Goal: Task Accomplishment & Management: Manage account settings

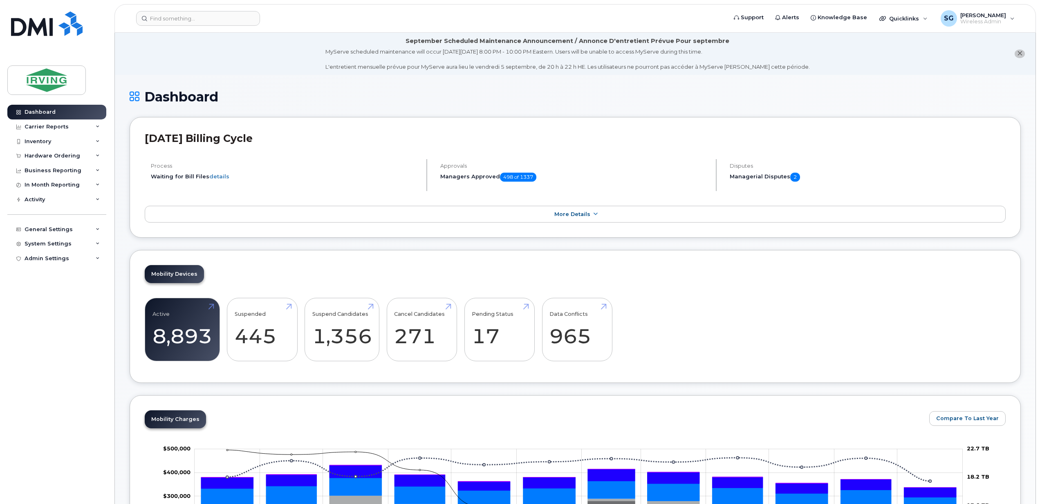
click at [527, 203] on div "July 2025 Billing Cycle Process Waiting for Bill Files details Approvals Manage…" at bounding box center [576, 177] width 892 height 121
click at [552, 208] on link "More Details" at bounding box center [575, 214] width 861 height 17
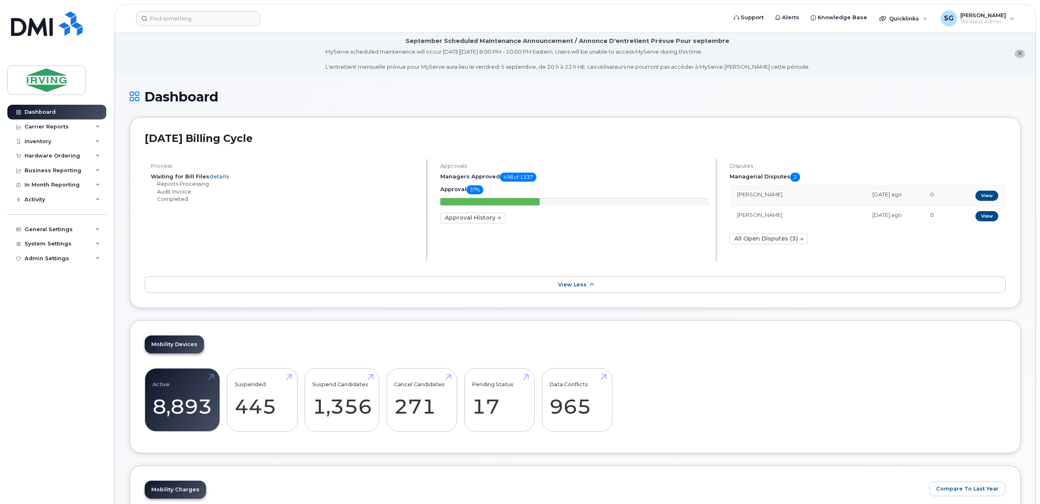
click at [582, 287] on span "View Less" at bounding box center [572, 284] width 29 height 6
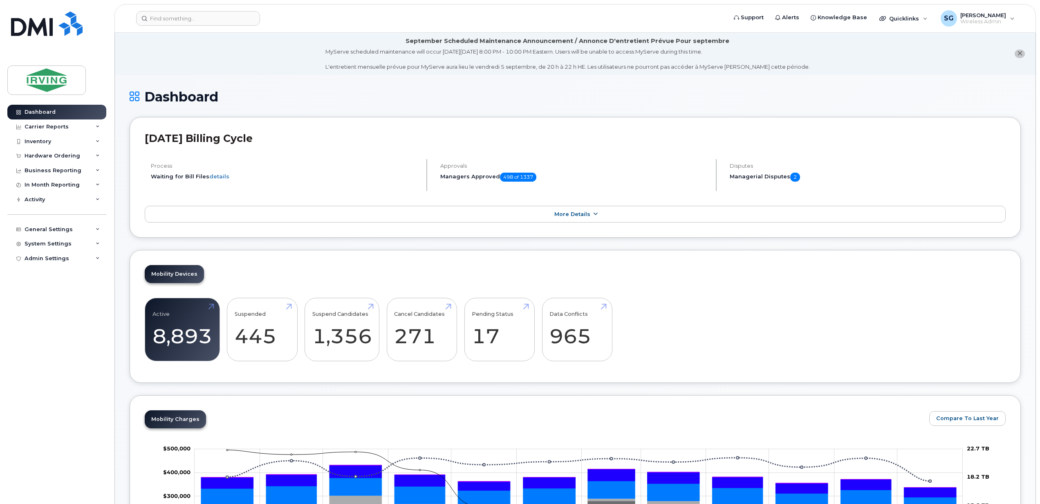
click at [596, 215] on icon at bounding box center [595, 213] width 7 height 5
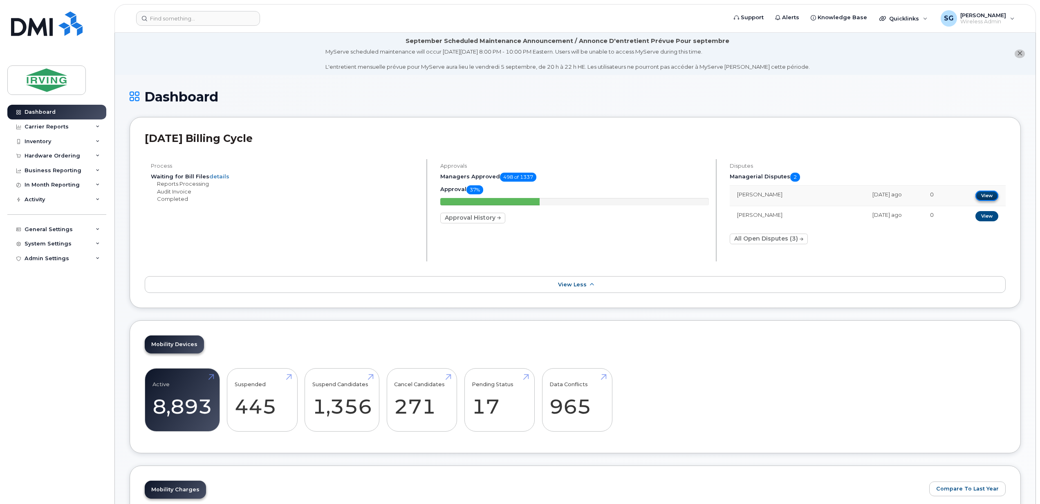
click at [978, 195] on link "View" at bounding box center [987, 196] width 23 height 10
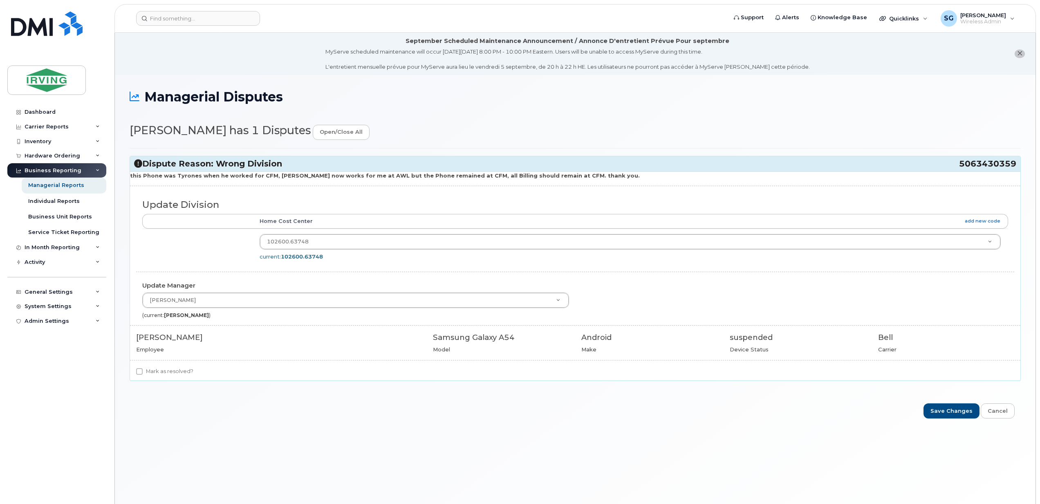
drag, startPoint x: 946, startPoint y: 164, endPoint x: 1013, endPoint y: 166, distance: 67.1
click at [1013, 166] on h3 "Dispute Reason: Wrong Division 5063430359" at bounding box center [575, 163] width 883 height 11
copy h3 "5063430359"
click at [141, 371] on input "Mark as resolved?" at bounding box center [139, 371] width 7 height 7
checkbox input "true"
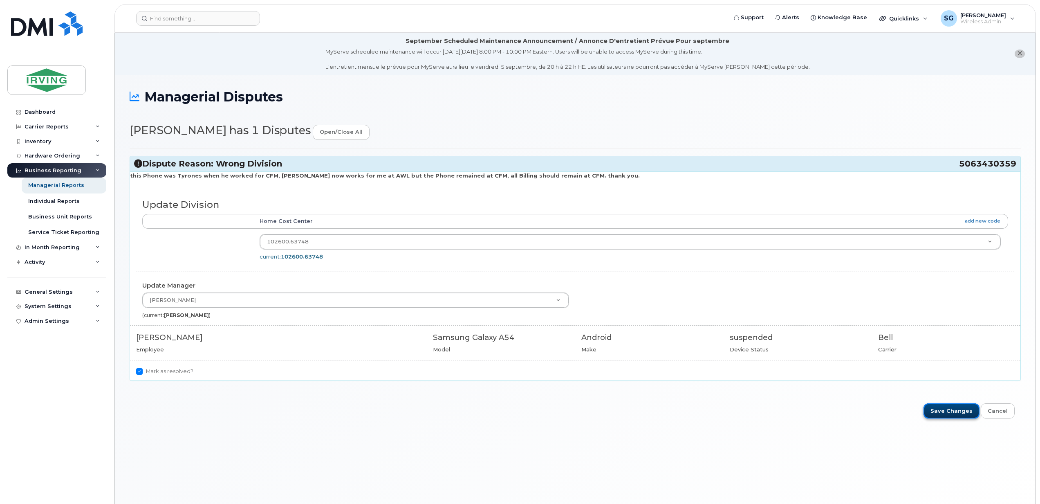
click at [953, 414] on input "Save Changes" at bounding box center [952, 410] width 56 height 15
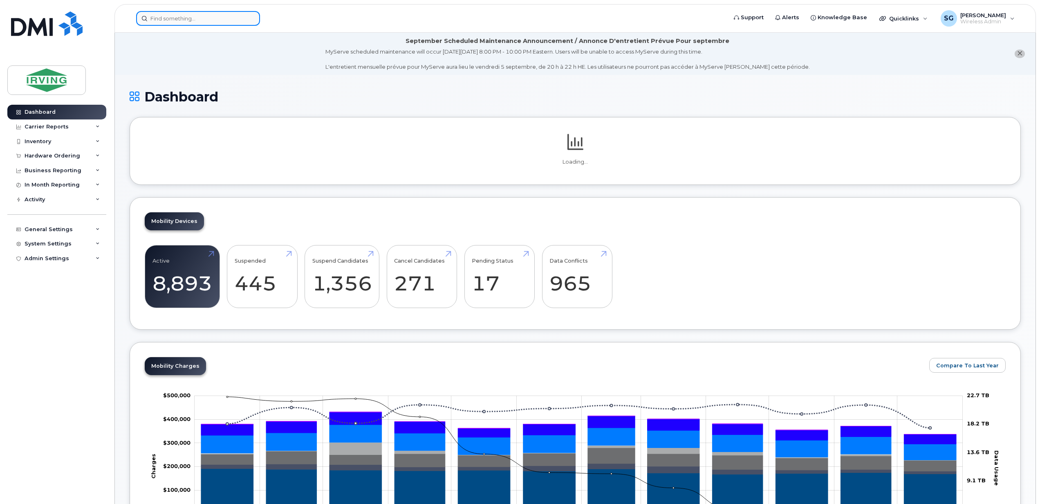
click at [169, 16] on input at bounding box center [198, 18] width 124 height 15
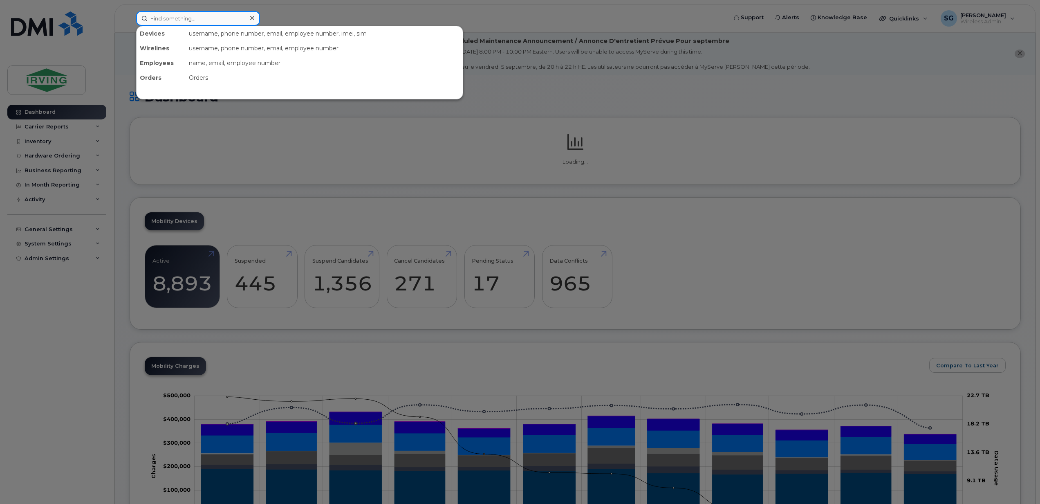
paste input "5063430359"
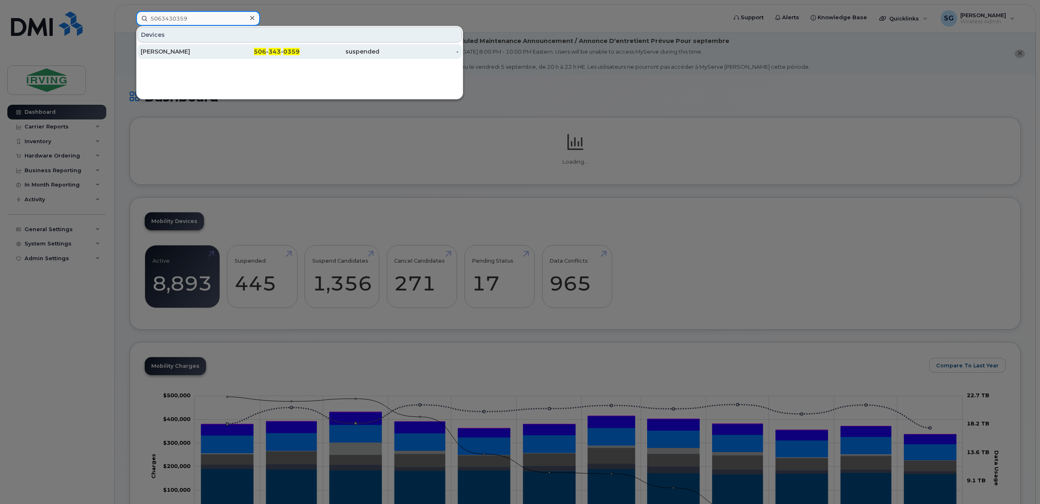
type input "5063430359"
click at [164, 52] on div "Amanda Bonas" at bounding box center [181, 51] width 80 height 8
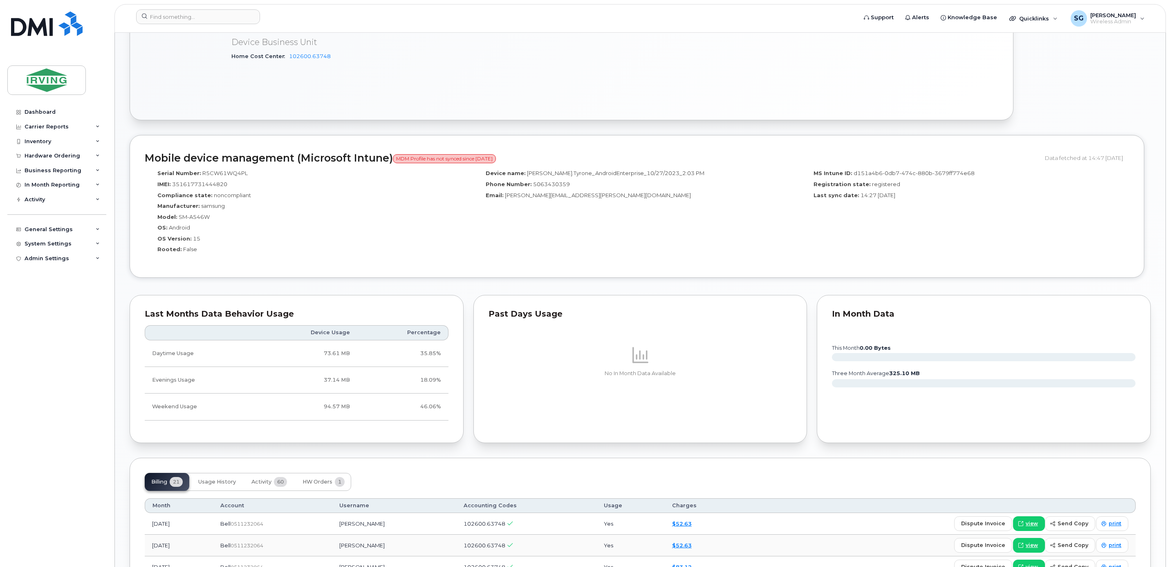
scroll to position [675, 0]
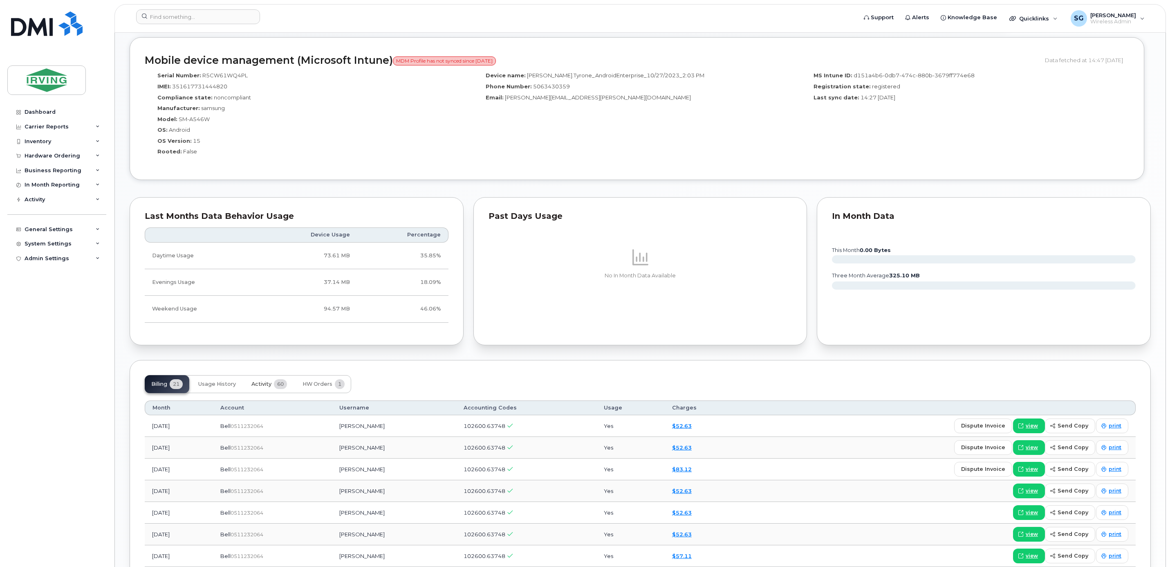
click at [272, 387] on span "Activity" at bounding box center [262, 384] width 20 height 7
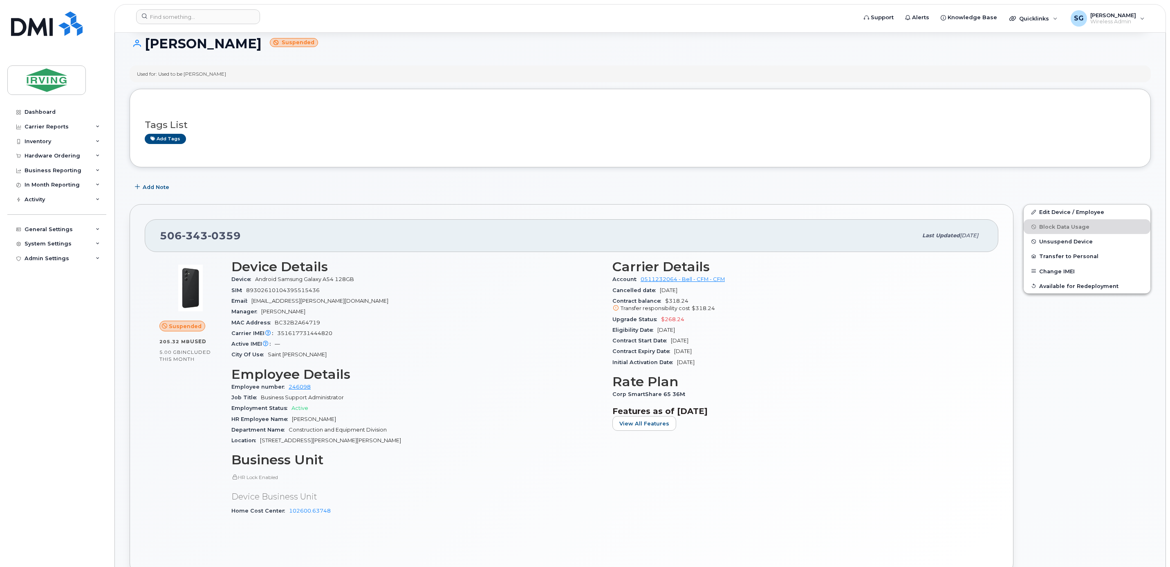
scroll to position [0, 0]
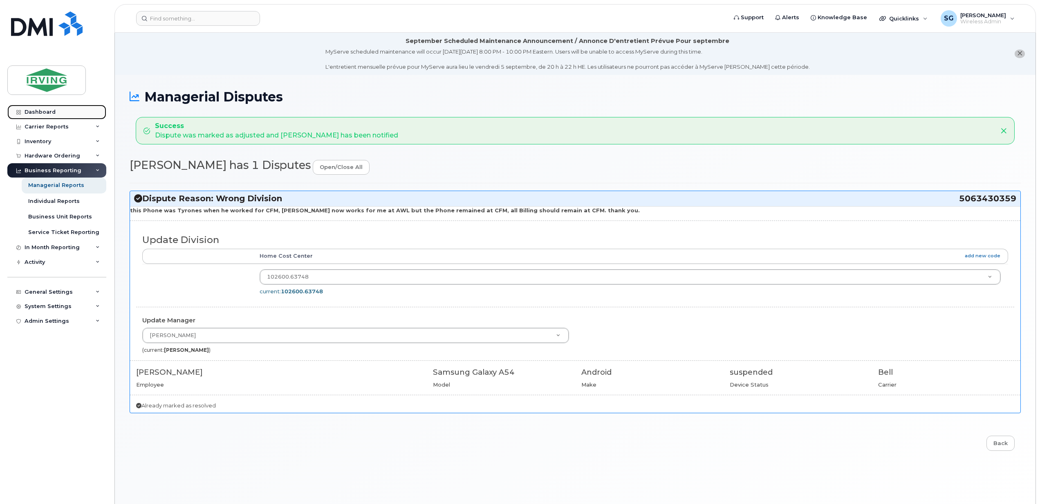
click at [48, 110] on div "Dashboard" at bounding box center [40, 112] width 31 height 7
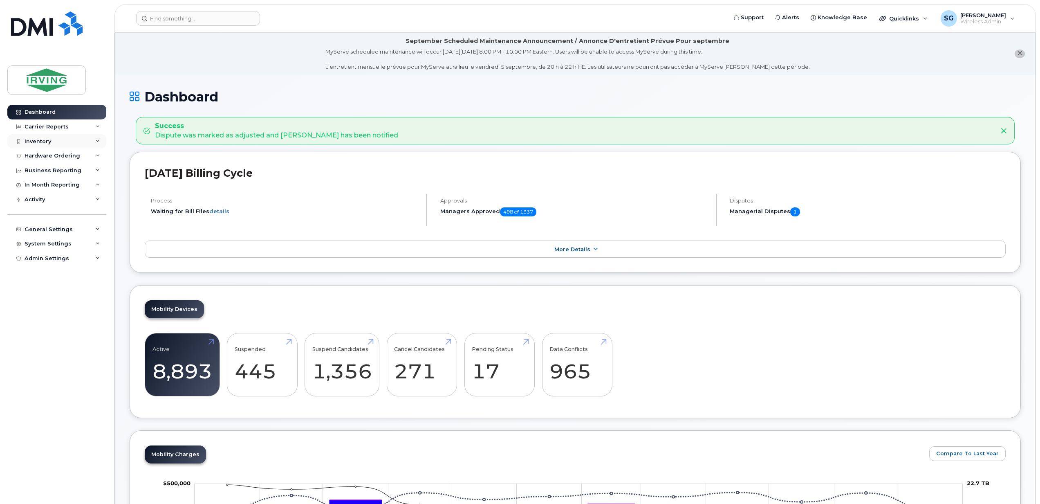
click at [91, 143] on div "Inventory" at bounding box center [56, 141] width 99 height 15
drag, startPoint x: 956, startPoint y: 82, endPoint x: 959, endPoint y: 59, distance: 23.0
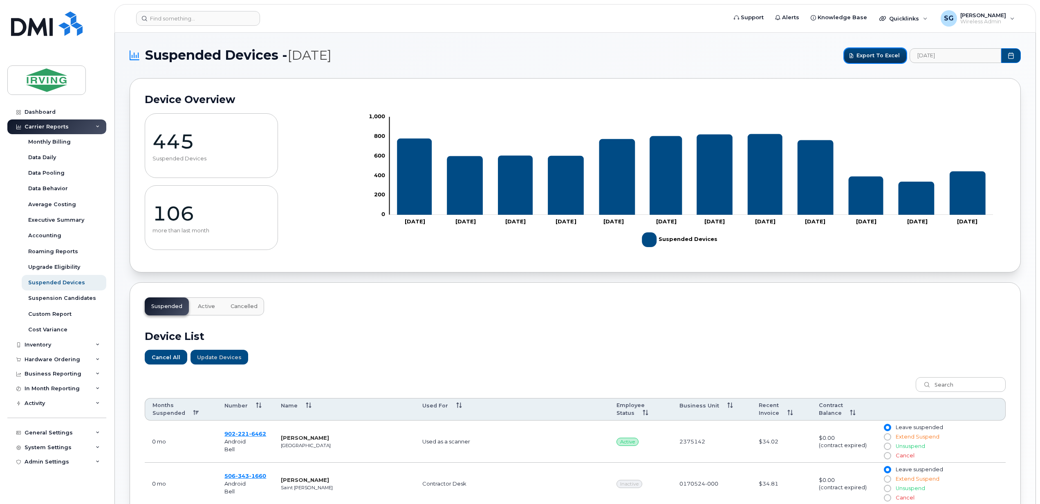
click at [874, 56] on span "Export to Excel" at bounding box center [878, 56] width 43 height 8
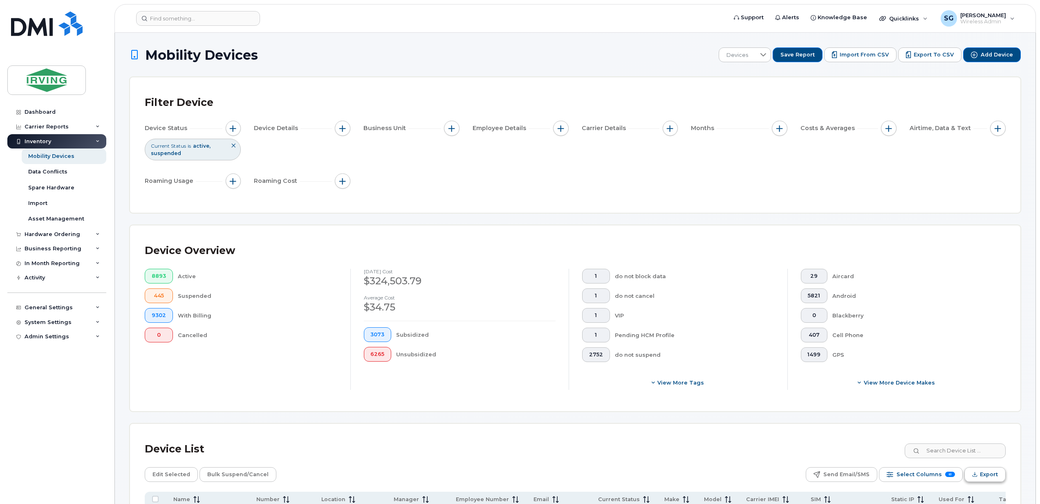
click at [974, 475] on icon "Export" at bounding box center [975, 475] width 2 height 2
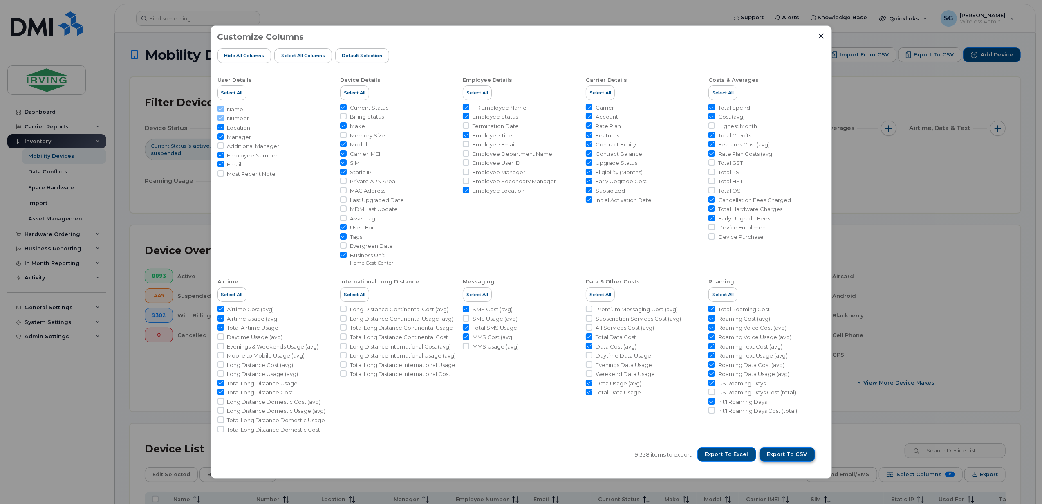
click at [782, 454] on span "Export to CSV" at bounding box center [788, 454] width 40 height 7
click at [823, 35] on icon "Close" at bounding box center [821, 36] width 7 height 7
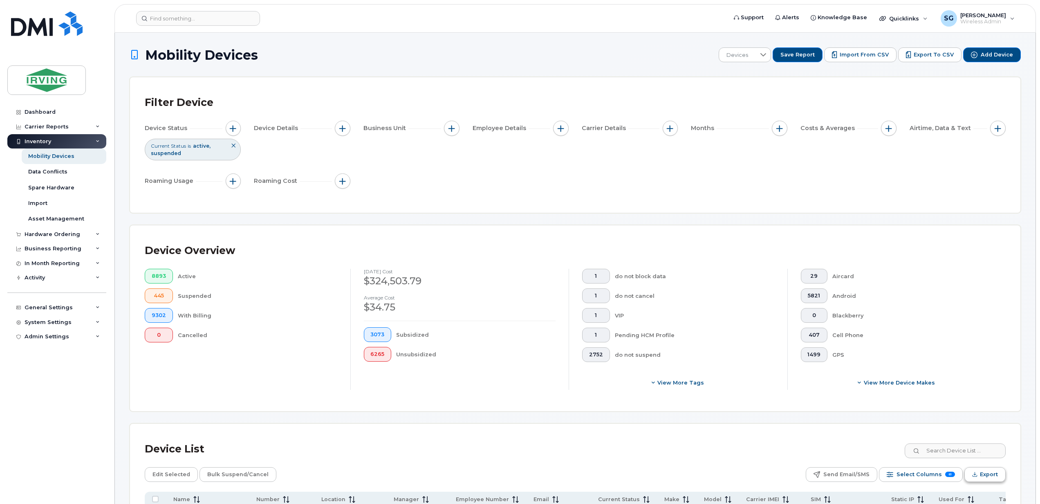
click at [974, 476] on icon "Export" at bounding box center [975, 474] width 5 height 5
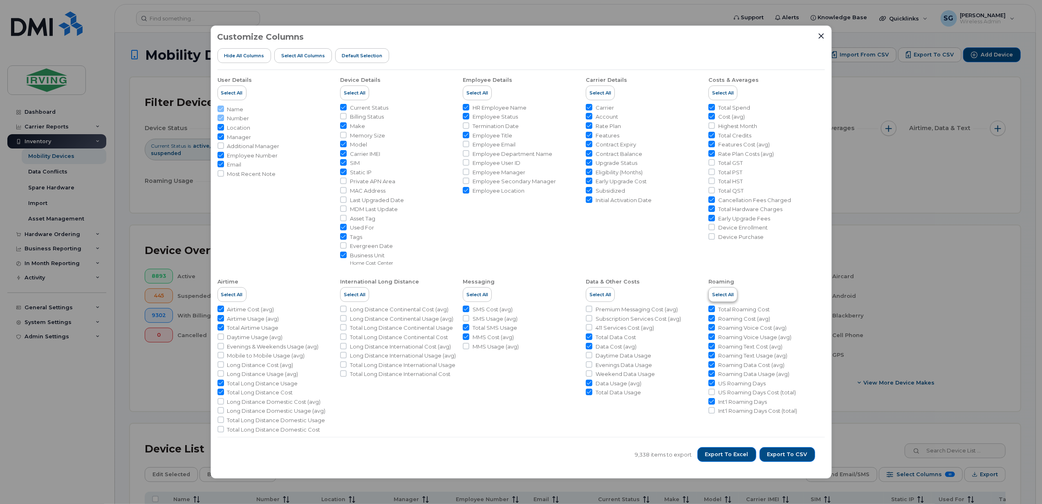
drag, startPoint x: 822, startPoint y: 40, endPoint x: 722, endPoint y: 299, distance: 277.5
click at [821, 40] on div "Customize Columns Hide All Columns Select all Columns Default Selection" at bounding box center [522, 51] width 608 height 38
click at [823, 33] on icon "Close" at bounding box center [821, 36] width 7 height 7
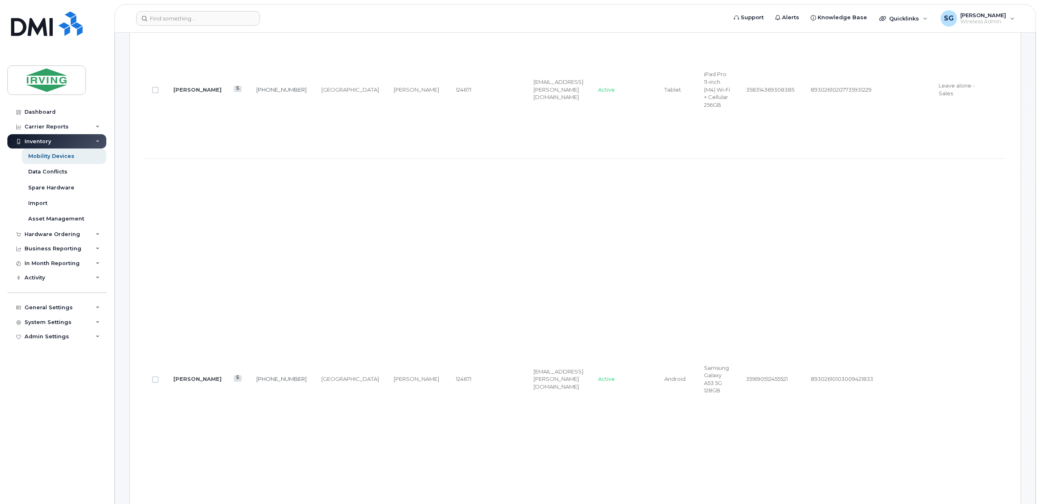
scroll to position [600, 0]
